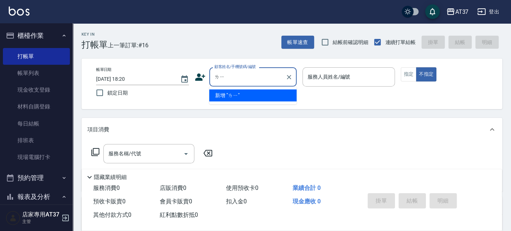
type input "ㄌ"
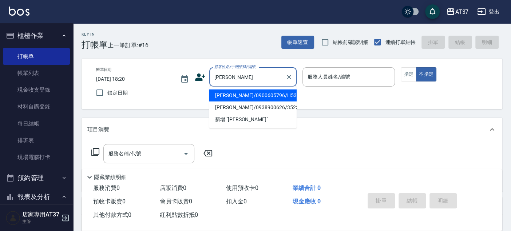
click at [232, 99] on li "謝丞右/0900605796/H536" at bounding box center [252, 96] width 87 height 12
type input "[PERSON_NAME]/0900605796/H536"
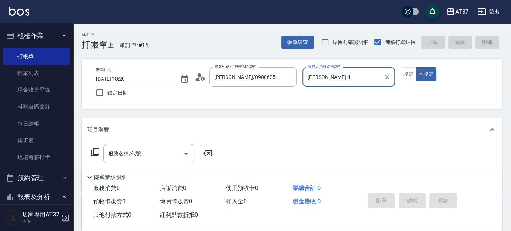
type input "Hannah-4"
click at [409, 74] on button "指定" at bounding box center [409, 74] width 16 height 14
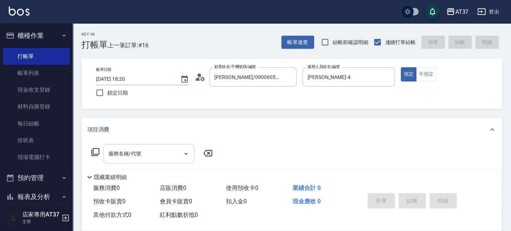
click at [167, 155] on input "服務名稱/代號" at bounding box center [144, 153] width 74 height 13
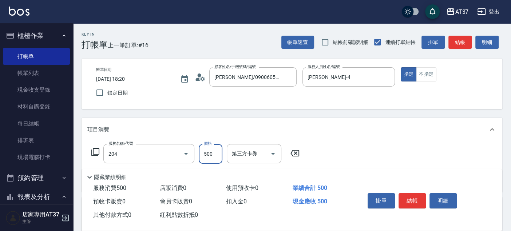
type input "A級洗+剪(204)"
type input "450"
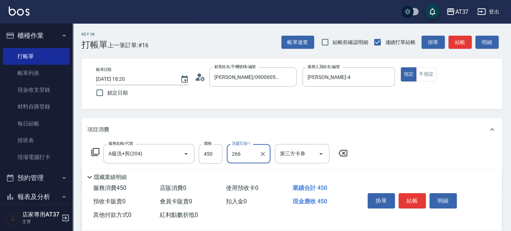
type input "266"
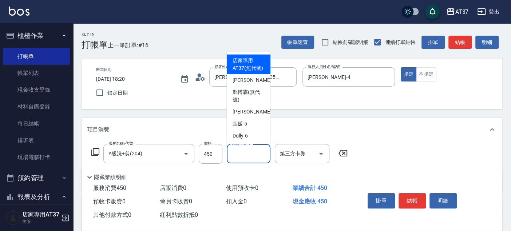
click at [238, 157] on input "洗髮互助-1" at bounding box center [248, 153] width 37 height 13
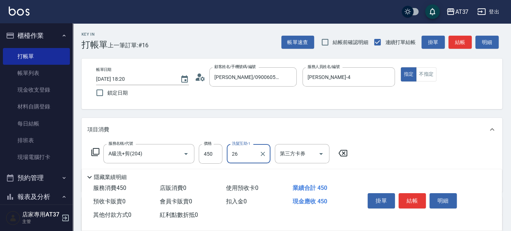
type input "[PERSON_NAME]-26"
drag, startPoint x: 416, startPoint y: 201, endPoint x: 409, endPoint y: 197, distance: 8.5
click at [415, 201] on button "結帳" at bounding box center [412, 200] width 27 height 15
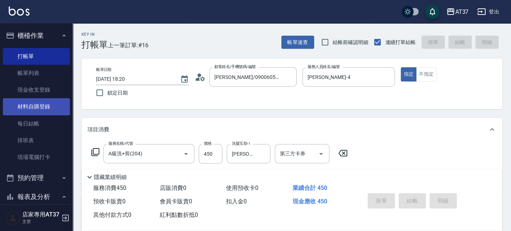
type input "[DATE] 18:53"
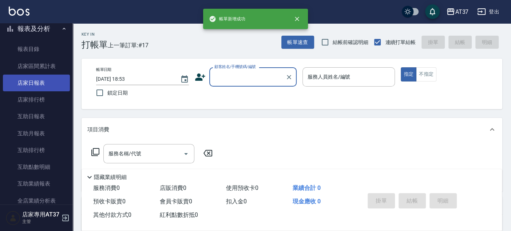
scroll to position [242, 0]
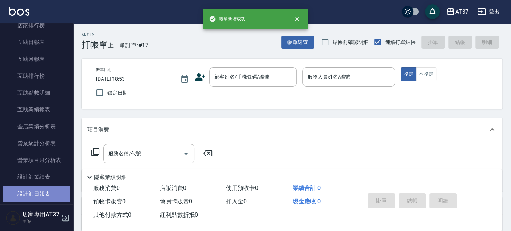
click at [42, 187] on link "設計師日報表" at bounding box center [36, 194] width 67 height 17
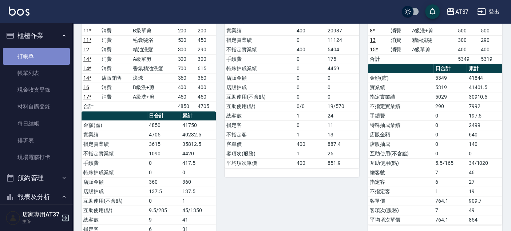
click at [44, 61] on link "打帳單" at bounding box center [36, 56] width 67 height 17
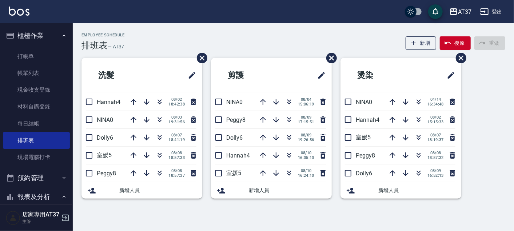
scroll to position [40, 0]
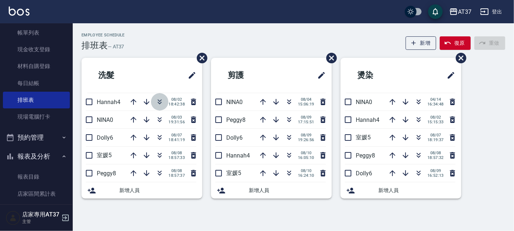
click at [157, 101] on icon "button" at bounding box center [159, 102] width 9 height 9
click at [163, 119] on icon "button" at bounding box center [159, 119] width 9 height 9
click at [159, 118] on icon "button" at bounding box center [160, 118] width 4 height 3
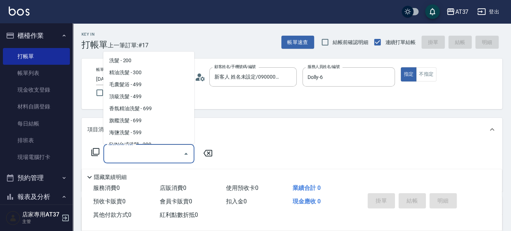
scroll to position [158, 0]
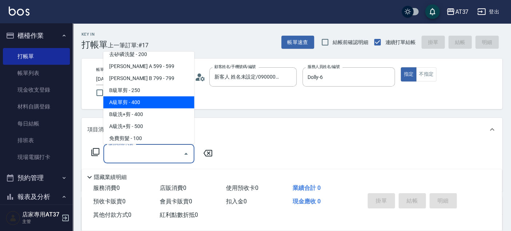
type input "A級單剪(202)"
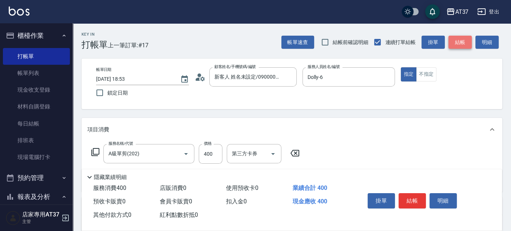
click at [459, 42] on button "結帳" at bounding box center [460, 42] width 23 height 13
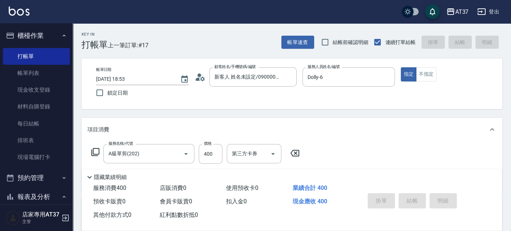
type input "[DATE] 19:24"
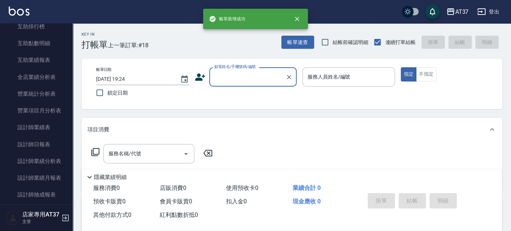
scroll to position [323, 0]
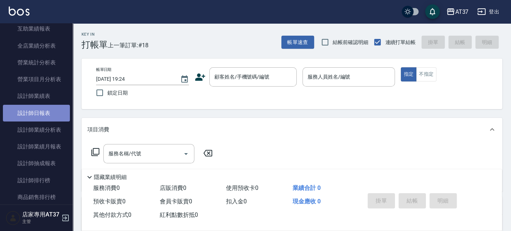
click at [40, 105] on link "設計師日報表" at bounding box center [36, 113] width 67 height 17
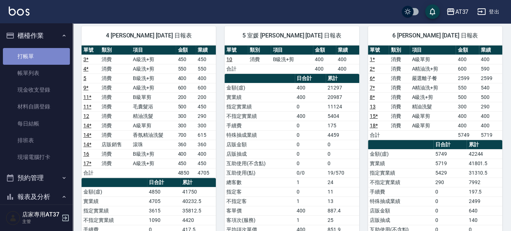
click at [42, 59] on link "打帳單" at bounding box center [36, 56] width 67 height 17
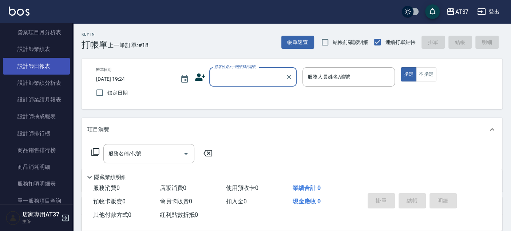
scroll to position [323, 0]
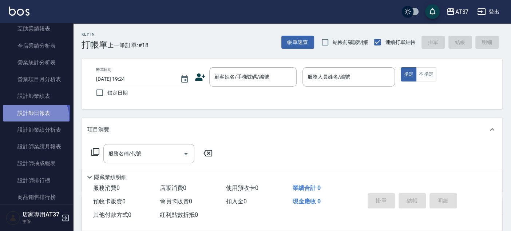
click at [34, 117] on link "設計師日報表" at bounding box center [36, 113] width 67 height 17
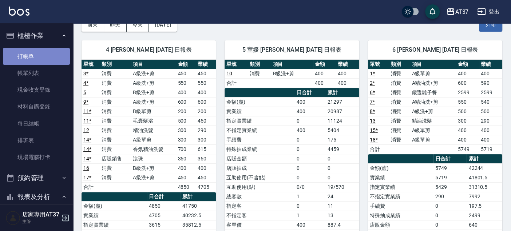
click at [39, 60] on link "打帳單" at bounding box center [36, 56] width 67 height 17
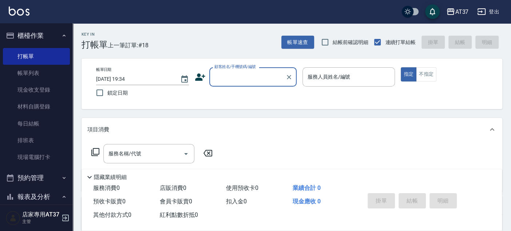
click at [236, 77] on input "顧客姓名/手機號碼/編號" at bounding box center [248, 77] width 70 height 13
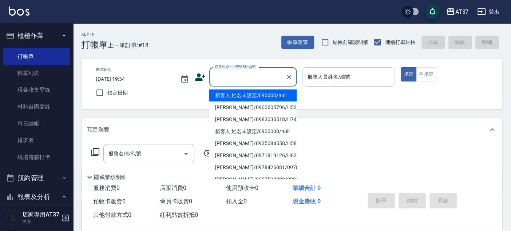
drag, startPoint x: 237, startPoint y: 90, endPoint x: 314, endPoint y: 72, distance: 79.0
click at [237, 91] on li "新客人 姓名未設定/090000/null" at bounding box center [252, 96] width 87 height 12
type input "新客人 姓名未設定/090000/null"
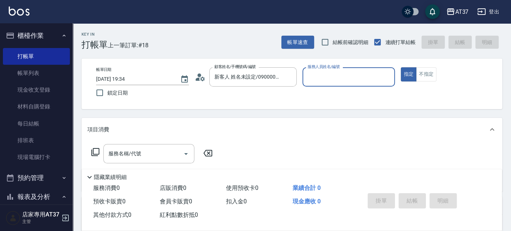
click at [314, 72] on input "服務人員姓名/編號" at bounding box center [349, 77] width 86 height 13
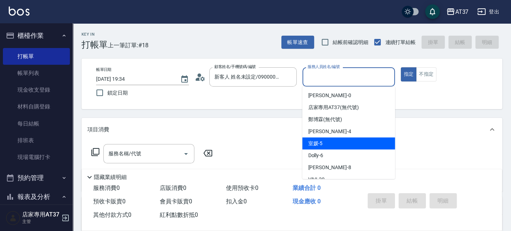
drag, startPoint x: 325, startPoint y: 145, endPoint x: 412, endPoint y: 105, distance: 95.1
click at [326, 146] on div "室媛 -5" at bounding box center [348, 144] width 93 height 12
type input "室媛-5"
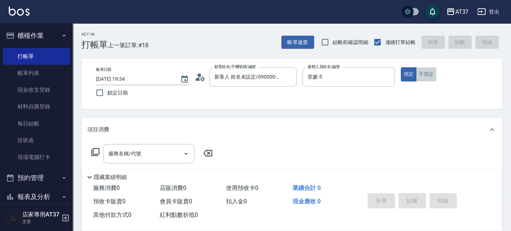
drag, startPoint x: 420, startPoint y: 78, endPoint x: 287, endPoint y: 104, distance: 135.5
click at [420, 77] on button "不指定" at bounding box center [426, 74] width 20 height 14
click at [99, 151] on icon at bounding box center [95, 152] width 8 height 8
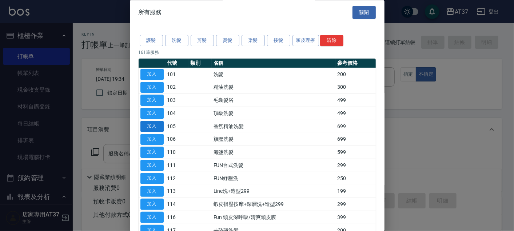
click at [157, 124] on button "加入" at bounding box center [152, 126] width 23 height 11
type input "香氛精油洗髮(105)"
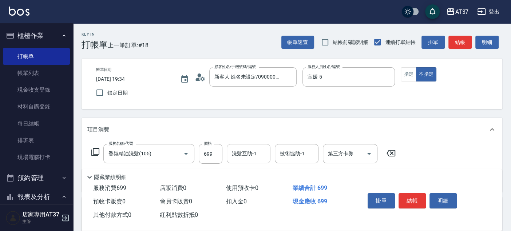
click at [264, 157] on input "洗髮互助-1" at bounding box center [248, 153] width 37 height 13
type input "[PERSON_NAME]-26"
click at [460, 37] on button "結帳" at bounding box center [460, 42] width 23 height 13
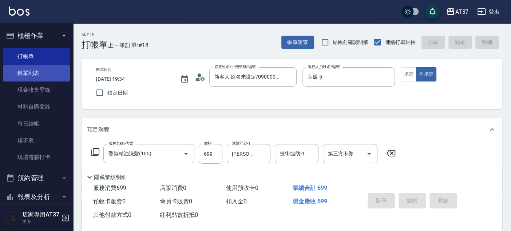
type input "[DATE] 19:53"
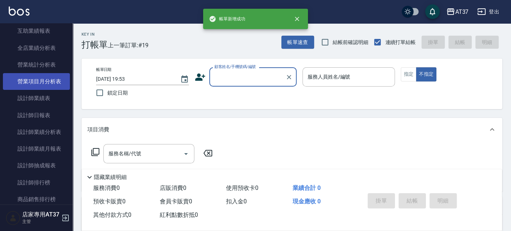
scroll to position [323, 0]
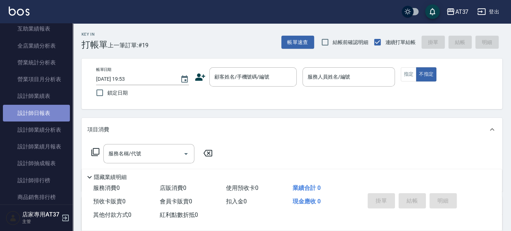
click at [39, 113] on link "設計師日報表" at bounding box center [36, 113] width 67 height 17
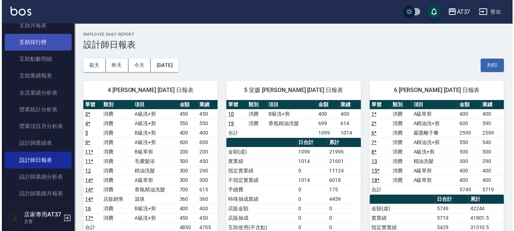
scroll to position [162, 0]
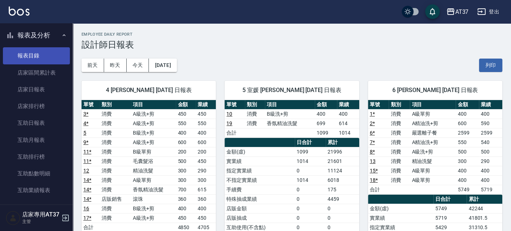
click at [50, 53] on link "報表目錄" at bounding box center [36, 55] width 67 height 17
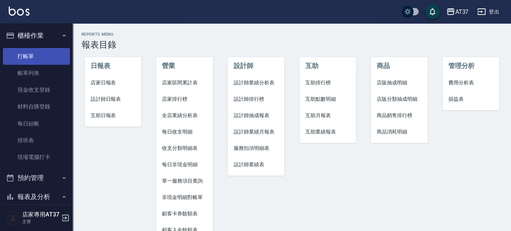
click at [47, 48] on link "打帳單" at bounding box center [36, 56] width 67 height 17
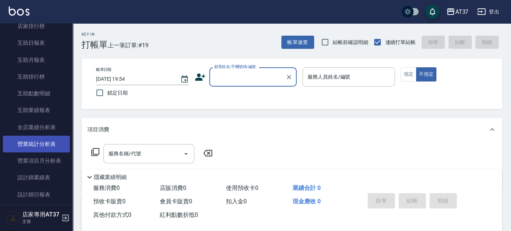
scroll to position [242, 0]
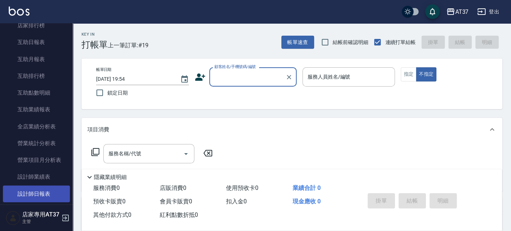
click at [48, 192] on link "設計師日報表" at bounding box center [36, 194] width 67 height 17
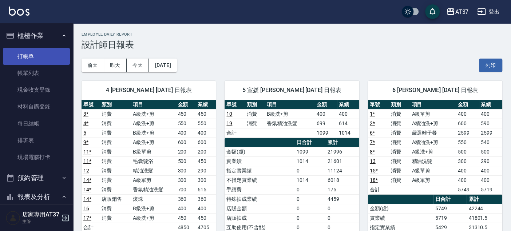
click at [44, 54] on link "打帳單" at bounding box center [36, 56] width 67 height 17
